Goal: Navigation & Orientation: Find specific page/section

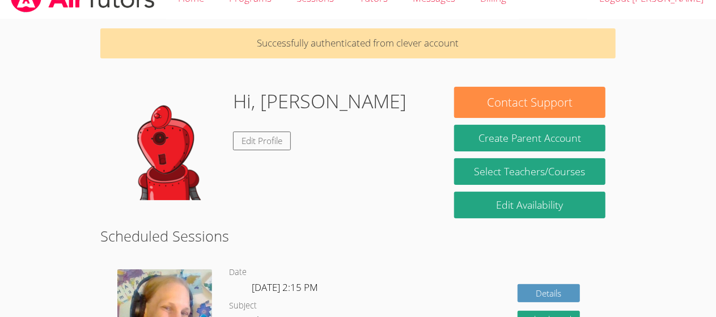
scroll to position [6, 0]
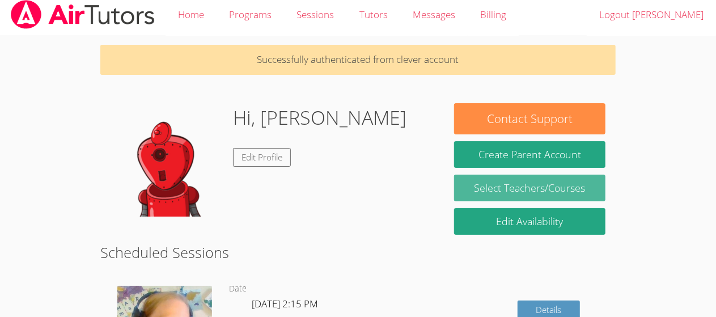
click at [508, 186] on link "Select Teachers/Courses" at bounding box center [529, 188] width 151 height 27
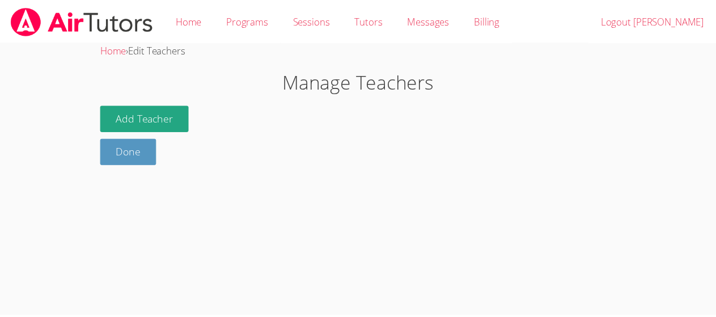
scroll to position [6, 0]
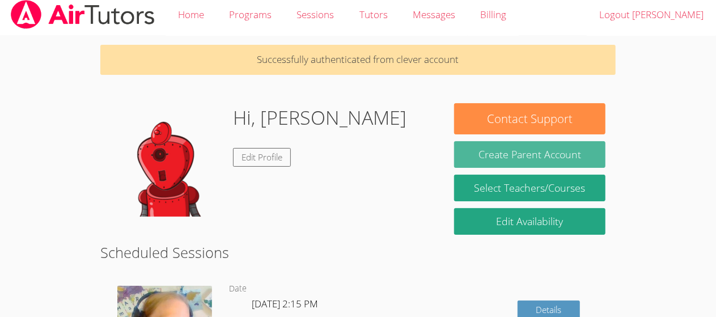
click at [560, 148] on button "Create Parent Account" at bounding box center [529, 154] width 151 height 27
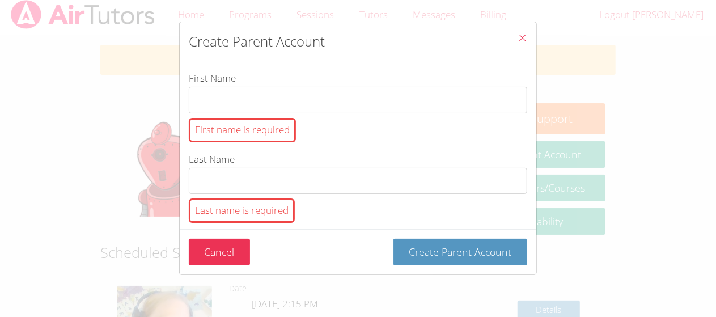
click at [518, 41] on icon "Close" at bounding box center [522, 38] width 10 height 10
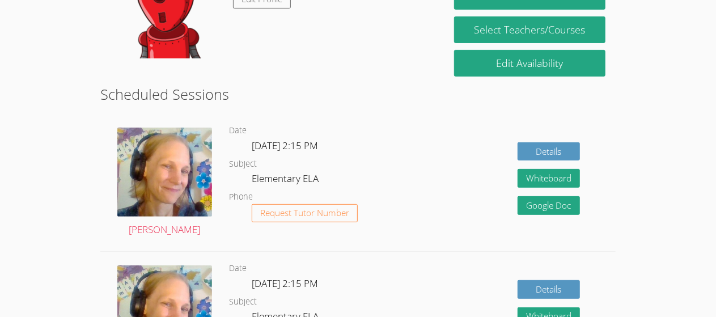
scroll to position [168, 0]
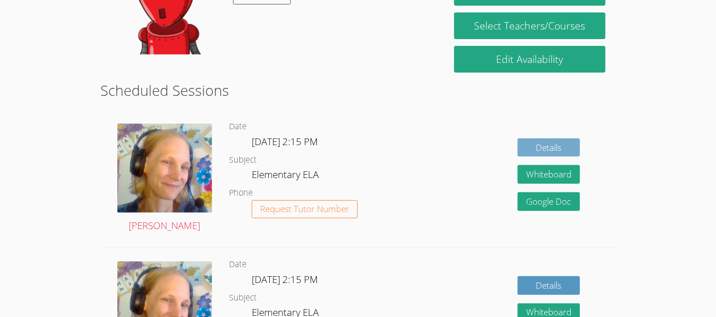
click at [540, 141] on link "Details" at bounding box center [548, 147] width 62 height 19
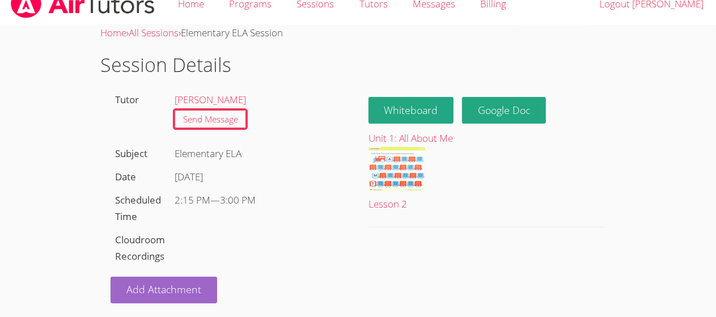
scroll to position [19, 0]
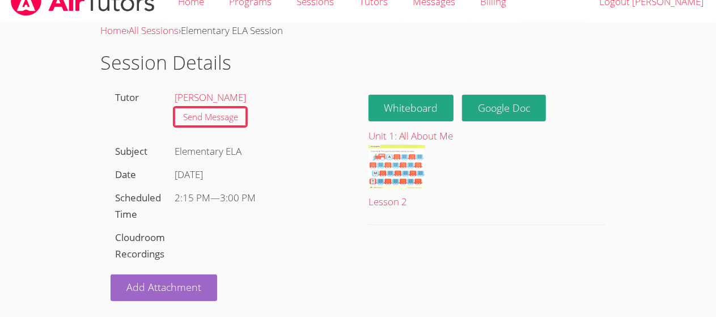
scroll to position [168, 0]
